Goal: Task Accomplishment & Management: Use online tool/utility

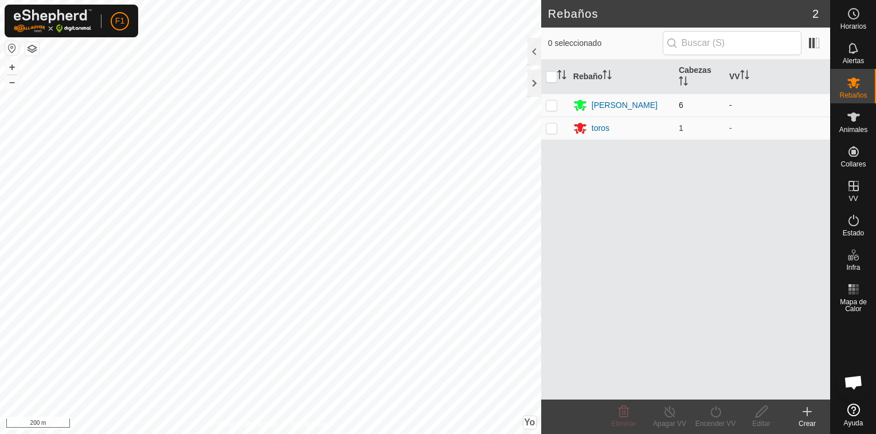
click at [550, 106] on p-checkbox at bounding box center [551, 104] width 11 height 9
checkbox input "true"
click at [554, 130] on p-checkbox at bounding box center [551, 127] width 11 height 9
checkbox input "true"
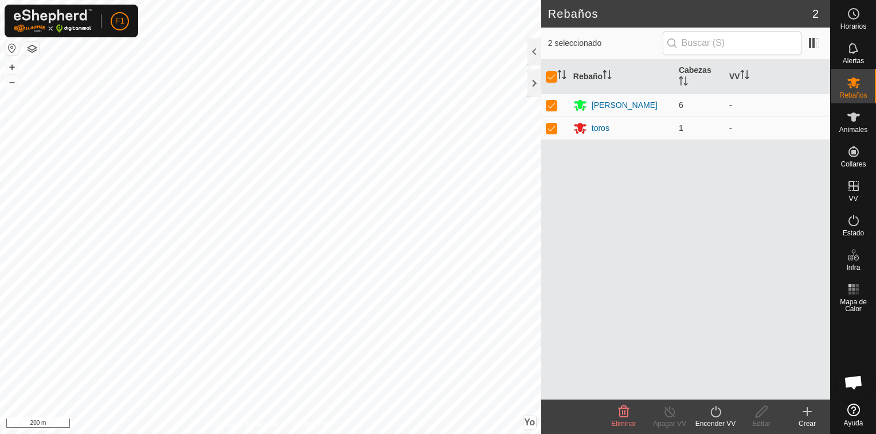
click at [711, 416] on icon at bounding box center [716, 411] width 14 height 14
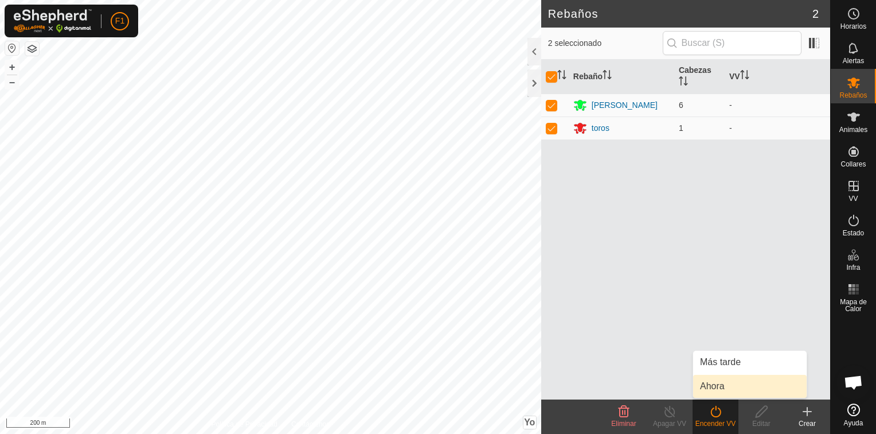
click at [704, 385] on link "Ahora" at bounding box center [750, 385] width 114 height 23
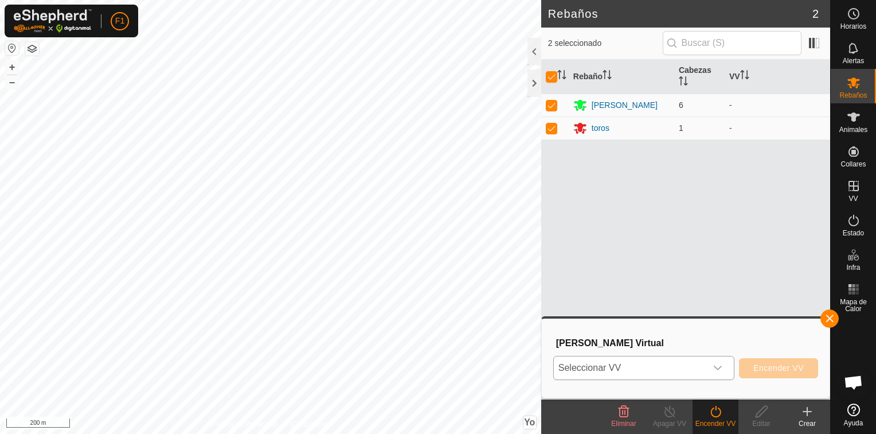
click at [723, 373] on div "Disparador desplegable" at bounding box center [717, 367] width 23 height 23
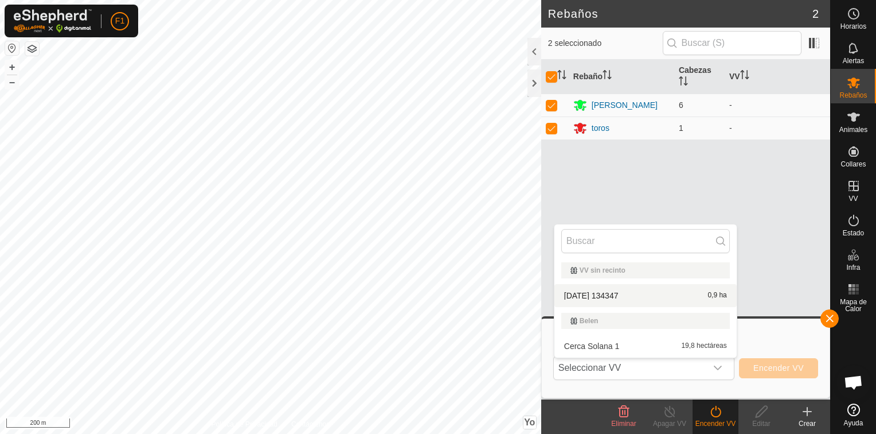
click at [764, 225] on div "Rebaño [PERSON_NAME] [PERSON_NAME] 6 - toros 1 -" at bounding box center [685, 229] width 289 height 339
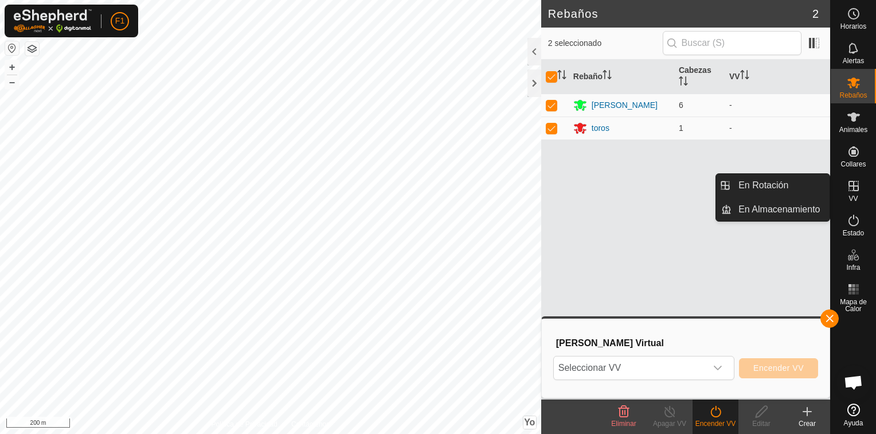
click at [806, 211] on link "En Almacenamiento" at bounding box center [781, 209] width 98 height 23
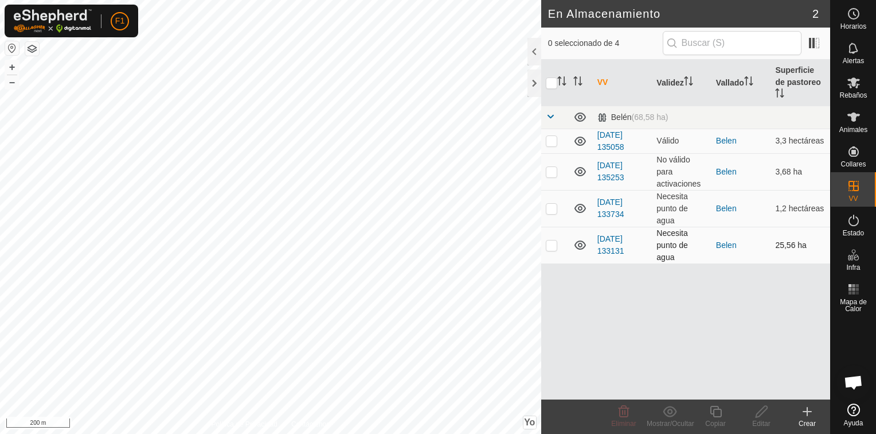
click at [551, 240] on p-checkbox at bounding box center [551, 244] width 11 height 9
click at [665, 419] on div "Mostrar/Ocultar" at bounding box center [670, 423] width 46 height 10
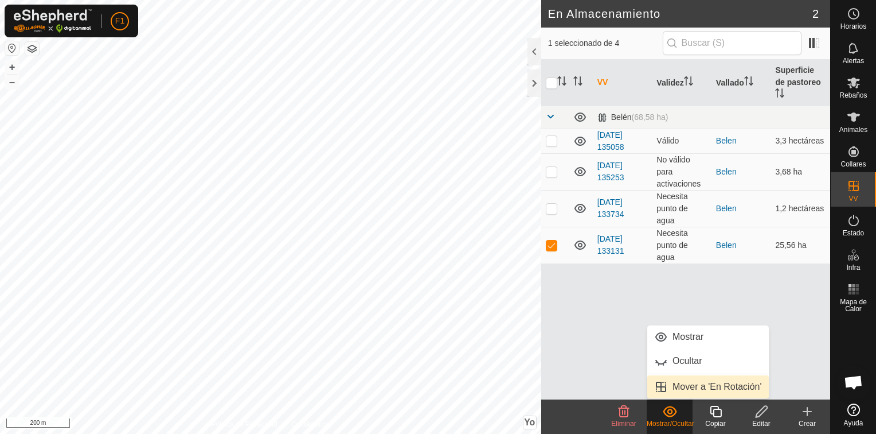
click at [668, 387] on link "Mover a 'En Rotación'" at bounding box center [708, 386] width 122 height 23
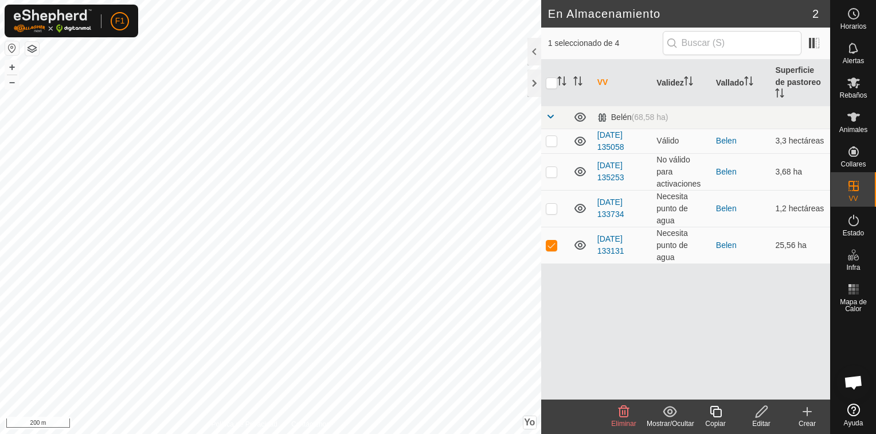
checkbox input "false"
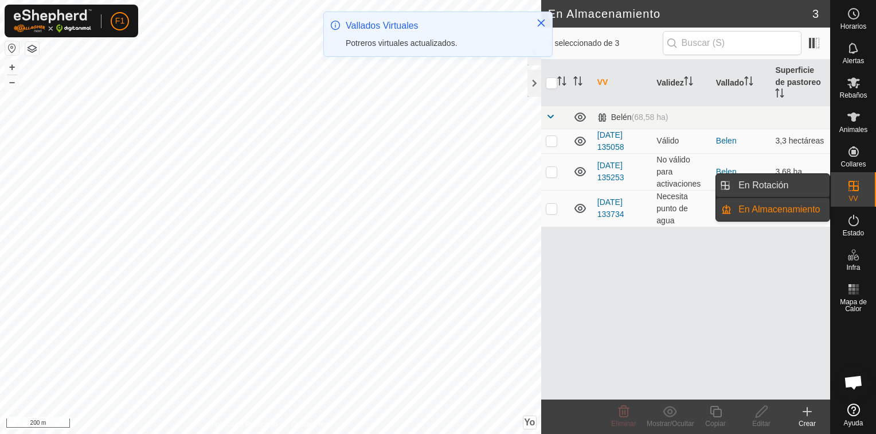
click at [789, 182] on link "En Rotación" at bounding box center [781, 185] width 98 height 23
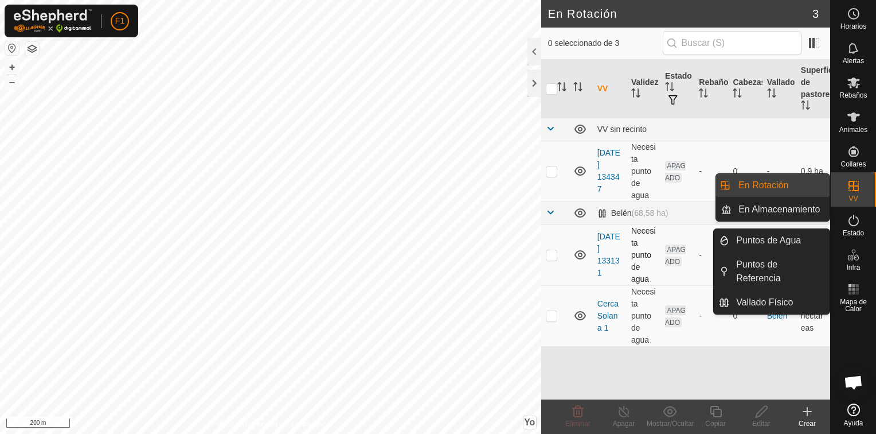
click at [549, 256] on p-checkbox at bounding box center [551, 254] width 11 height 9
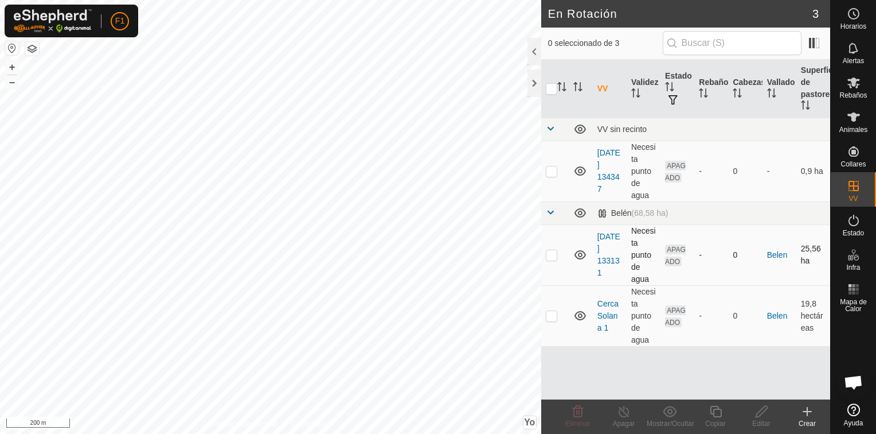
checkbox input "true"
click at [854, 82] on icon at bounding box center [854, 82] width 13 height 11
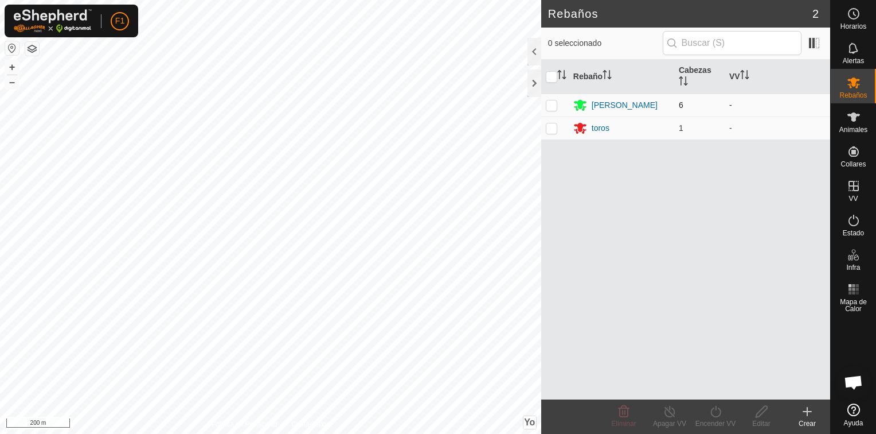
click at [553, 105] on p-checkbox at bounding box center [551, 104] width 11 height 9
checkbox input "true"
click at [550, 129] on p-checkbox at bounding box center [551, 127] width 11 height 9
checkbox input "true"
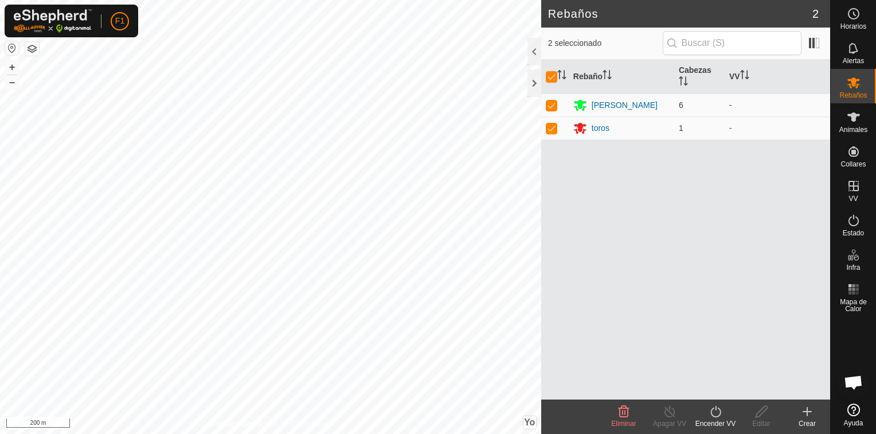
click at [714, 419] on div "Encender VV" at bounding box center [716, 423] width 46 height 10
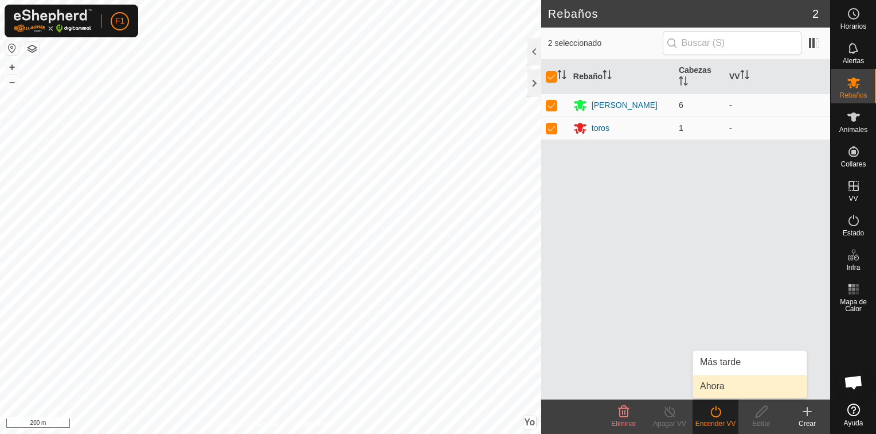
click at [716, 388] on link "Ahora" at bounding box center [750, 385] width 114 height 23
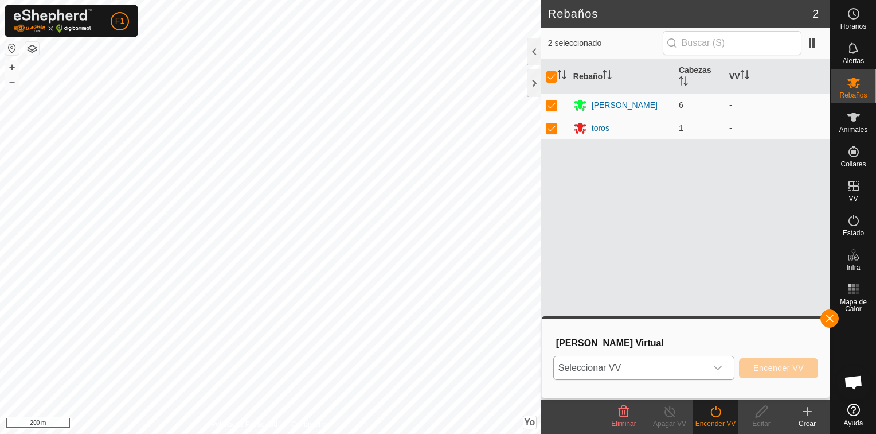
click at [720, 366] on icon "Disparador desplegable" at bounding box center [717, 367] width 9 height 9
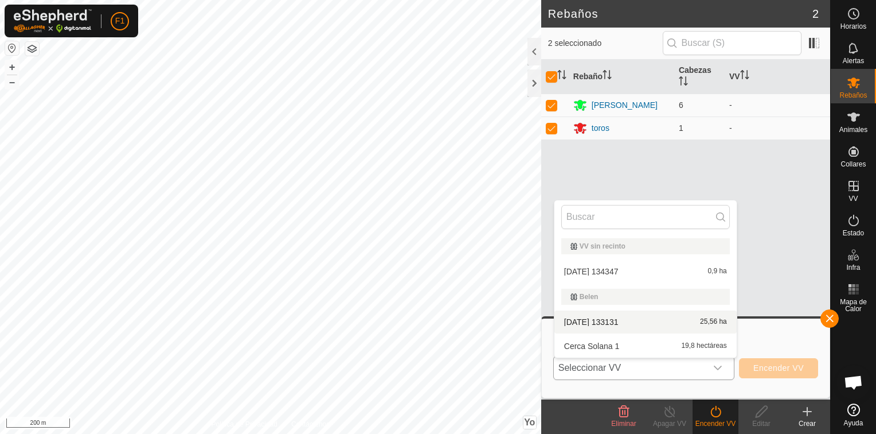
click at [647, 320] on li "[DATE] 133131 25,56 ha" at bounding box center [645, 321] width 182 height 23
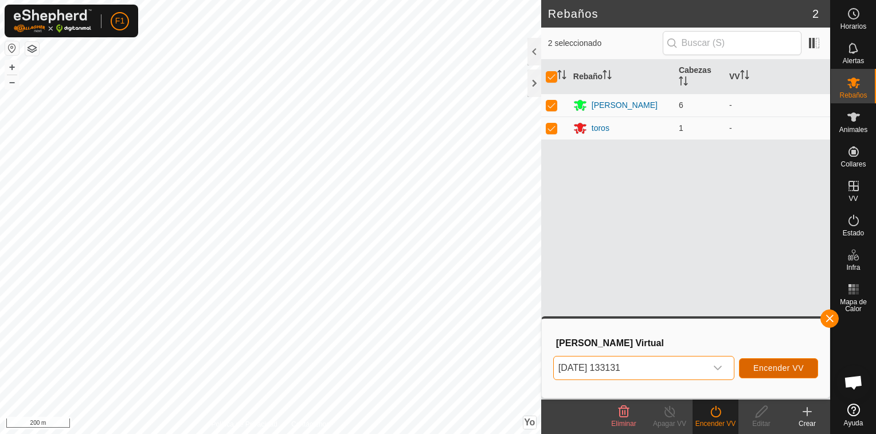
click at [757, 365] on span "Encender VV" at bounding box center [778, 367] width 50 height 9
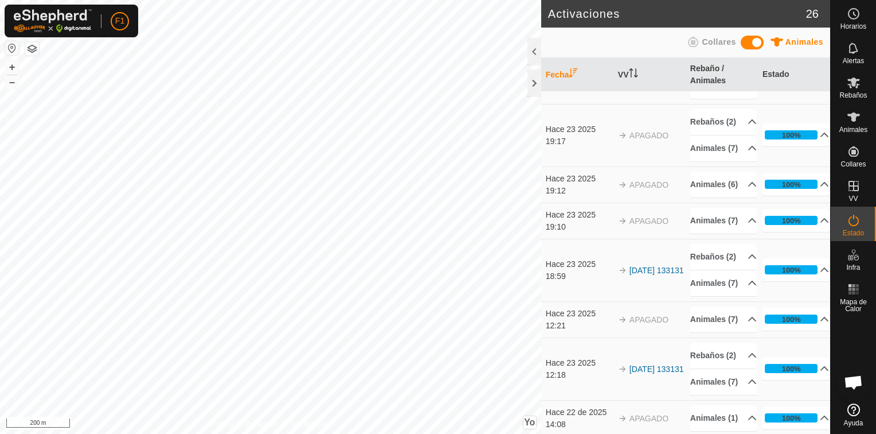
scroll to position [1478, 0]
